Goal: Transaction & Acquisition: Purchase product/service

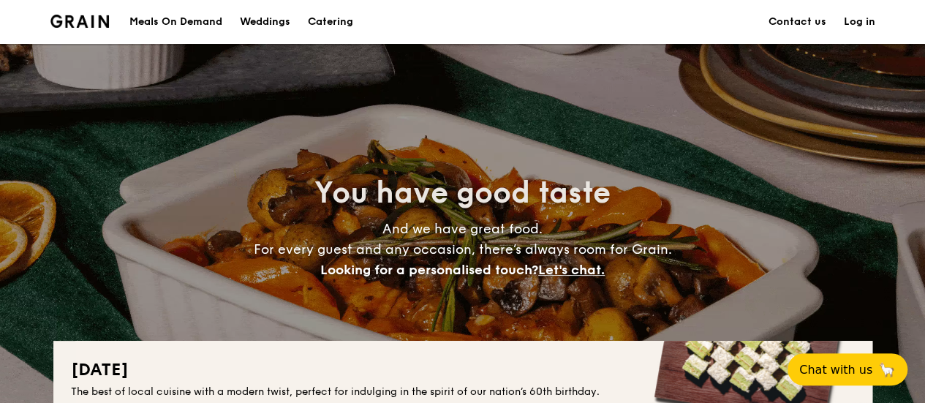
click at [186, 20] on div "Meals On Demand" at bounding box center [175, 22] width 93 height 44
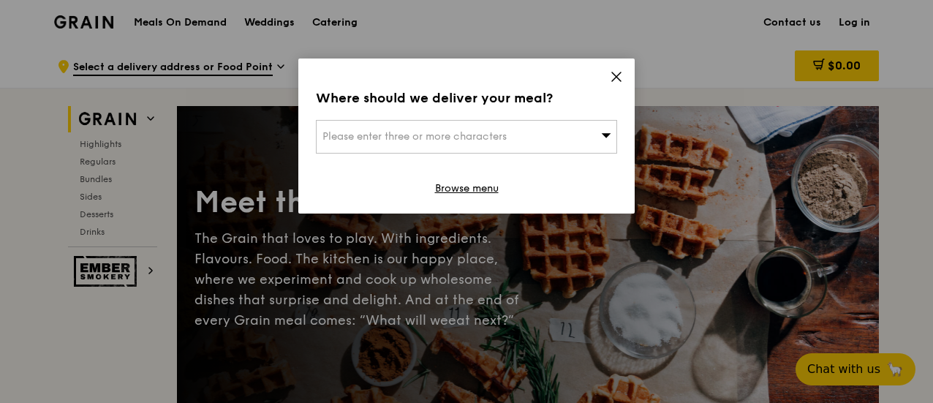
click at [550, 135] on div "Please enter three or more characters" at bounding box center [466, 137] width 301 height 34
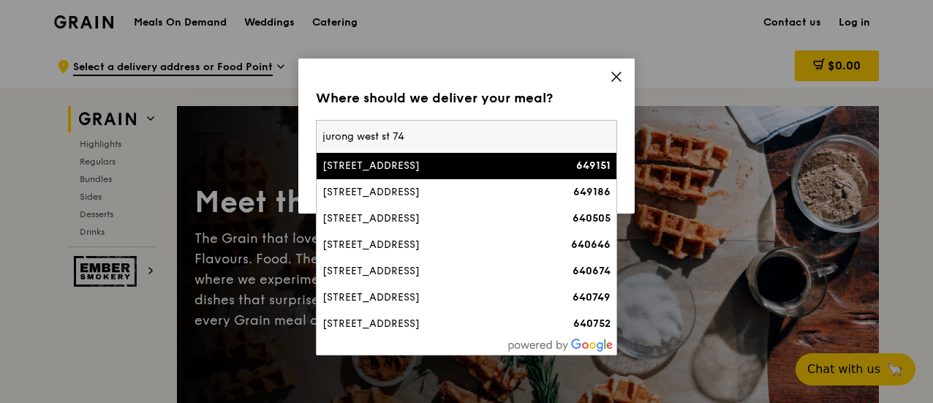
type input "jurong west st 74"
click at [477, 165] on div "[STREET_ADDRESS]" at bounding box center [430, 166] width 216 height 15
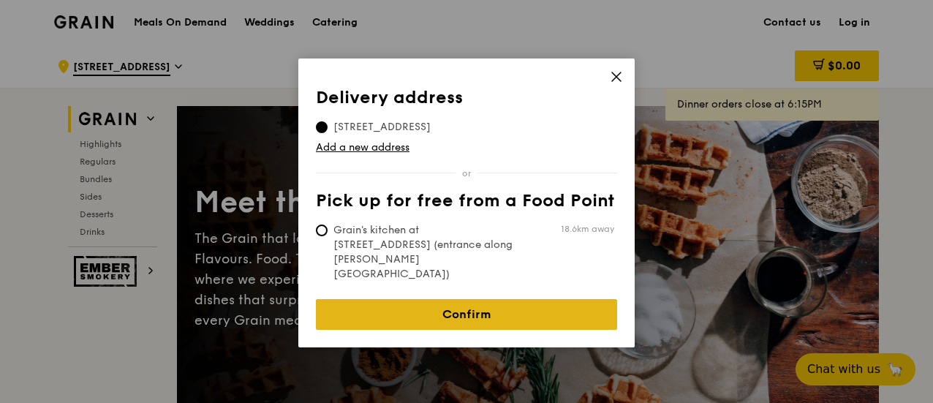
click at [555, 299] on link "Confirm" at bounding box center [466, 314] width 301 height 31
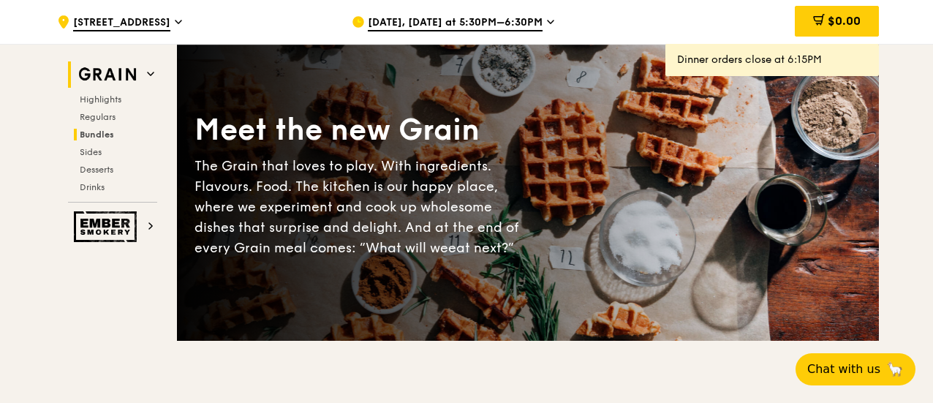
scroll to position [72, 0]
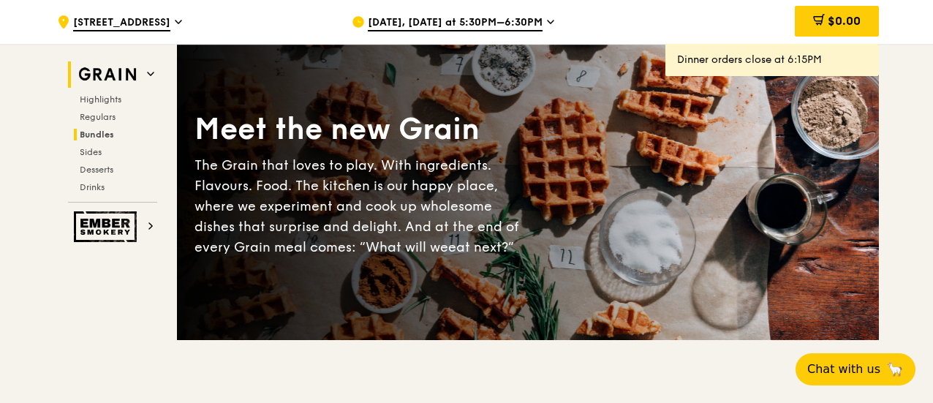
click at [105, 133] on span "Bundles" at bounding box center [97, 134] width 34 height 10
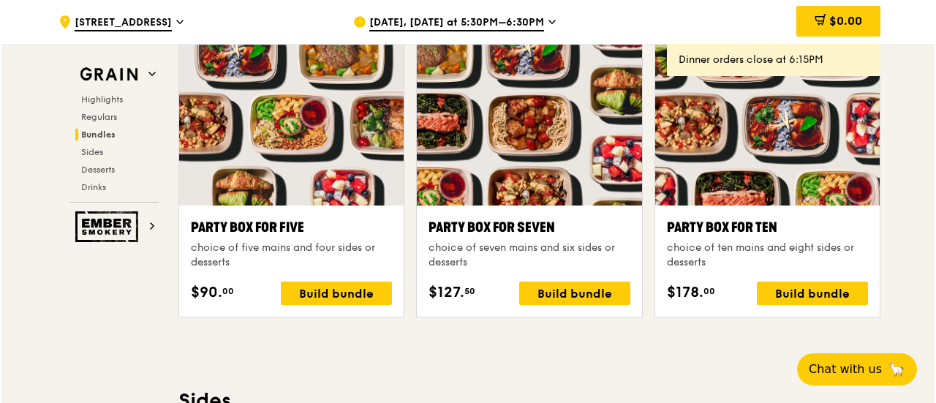
scroll to position [2911, 0]
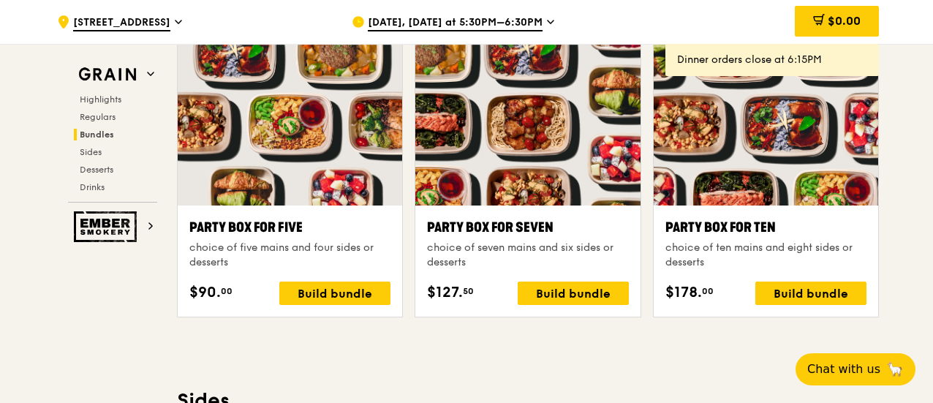
click at [752, 197] on div at bounding box center [766, 122] width 224 height 166
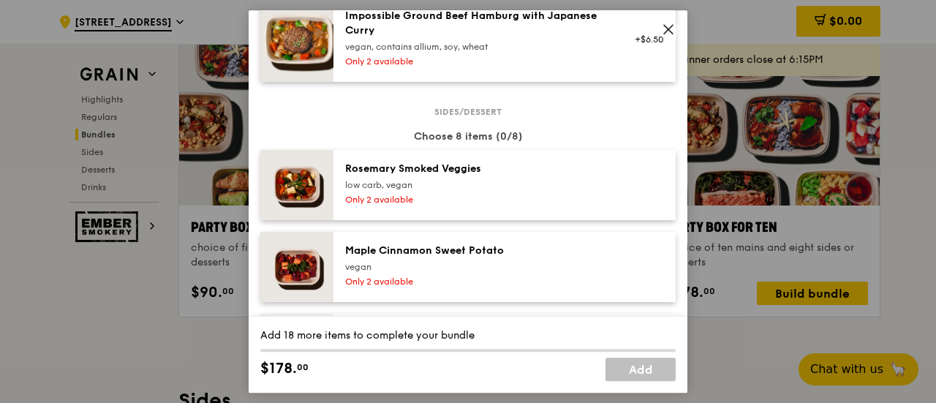
scroll to position [804, 0]
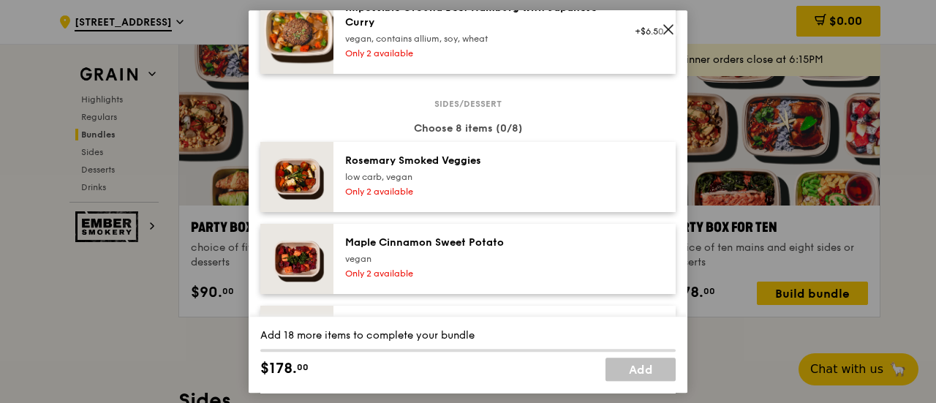
click at [673, 26] on icon at bounding box center [668, 29] width 13 height 13
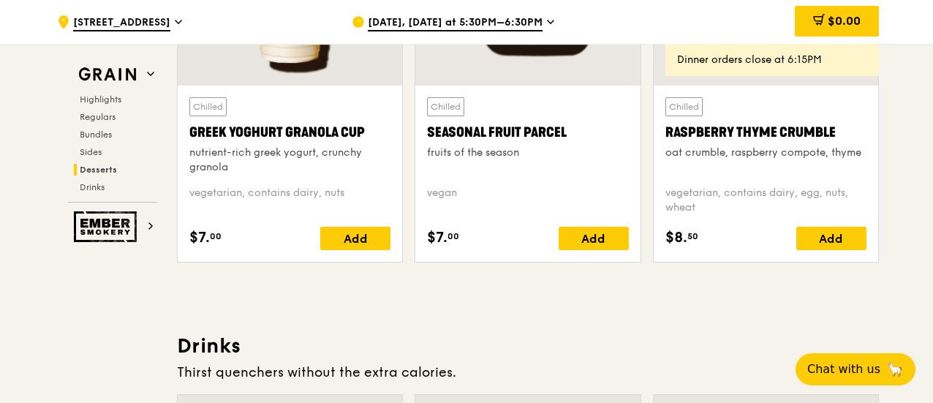
scroll to position [4760, 0]
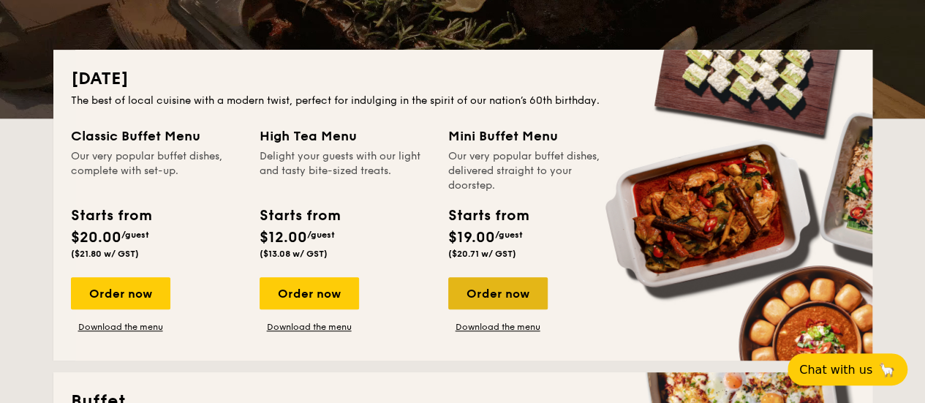
scroll to position [291, 0]
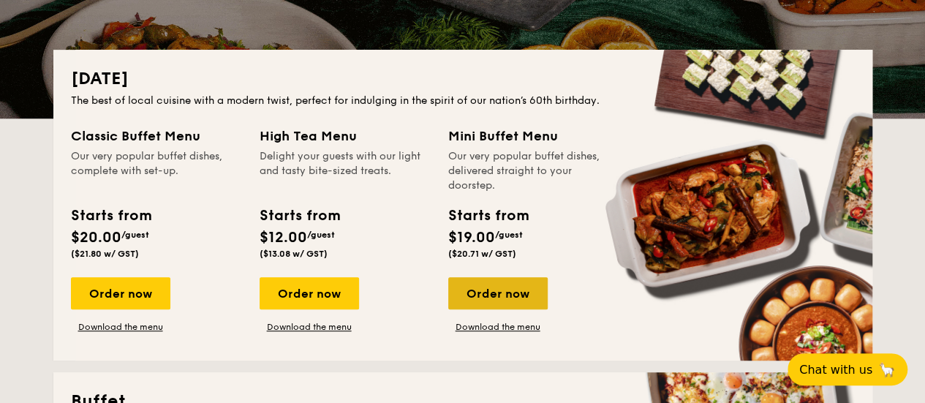
click at [510, 298] on div "Order now" at bounding box center [497, 293] width 99 height 32
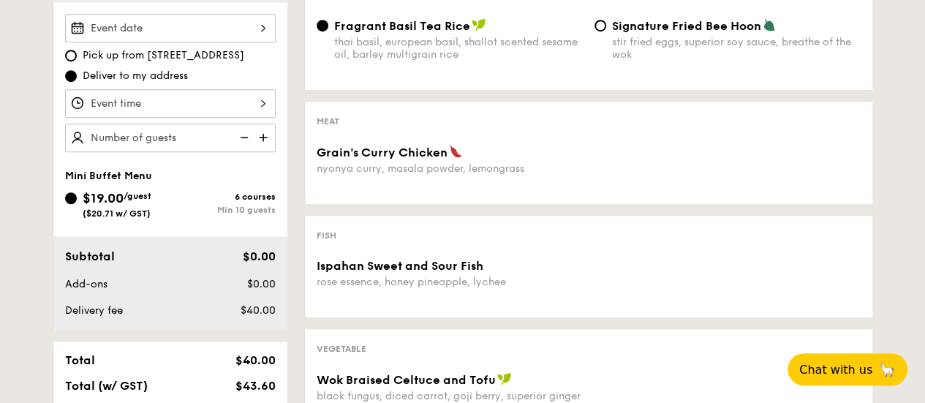
scroll to position [438, 0]
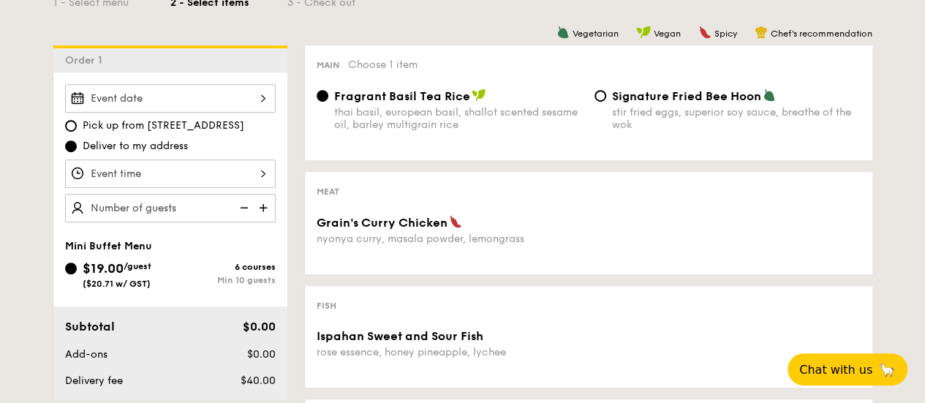
click at [445, 97] on span "Fragrant Basil Tea Rice" at bounding box center [402, 96] width 136 height 14
click at [328, 97] on input "Fragrant Basil Tea Rice thai basil, european basil, shallot scented sesame oil,…" at bounding box center [323, 96] width 12 height 12
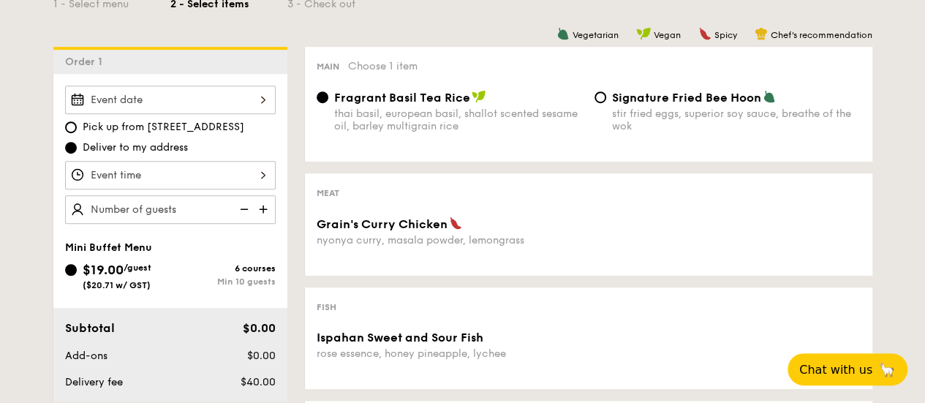
click at [702, 102] on span "Signature Fried Bee Hoon" at bounding box center [686, 98] width 149 height 14
click at [606, 102] on input "Signature Fried Bee Hoon stir fried eggs, superior soy sauce, breathe of the wok" at bounding box center [600, 97] width 12 height 12
radio input "true"
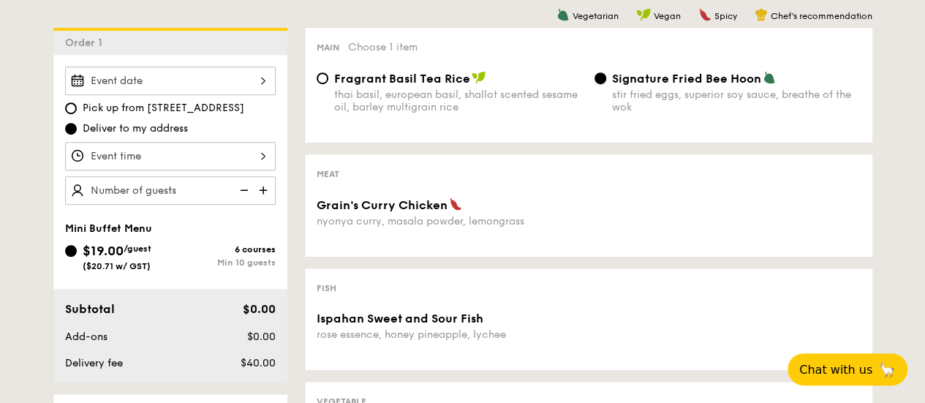
scroll to position [384, 0]
